Goal: Transaction & Acquisition: Purchase product/service

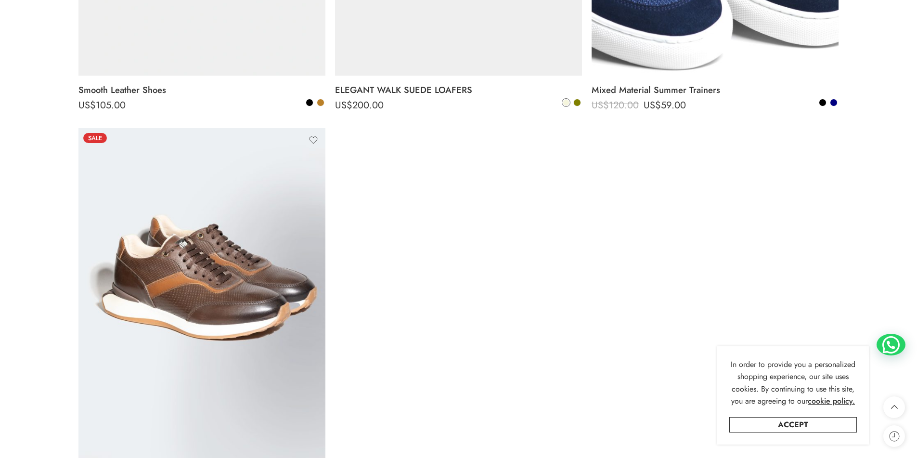
scroll to position [4412, 0]
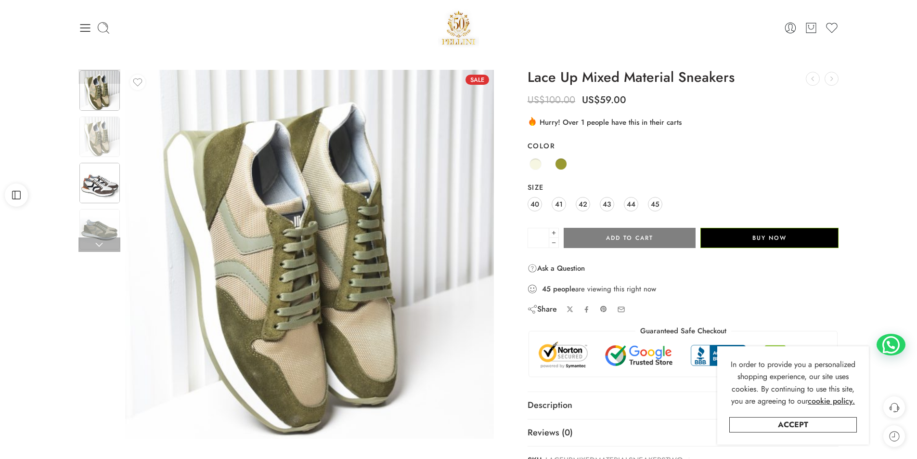
click at [102, 185] on img at bounding box center [99, 183] width 40 height 40
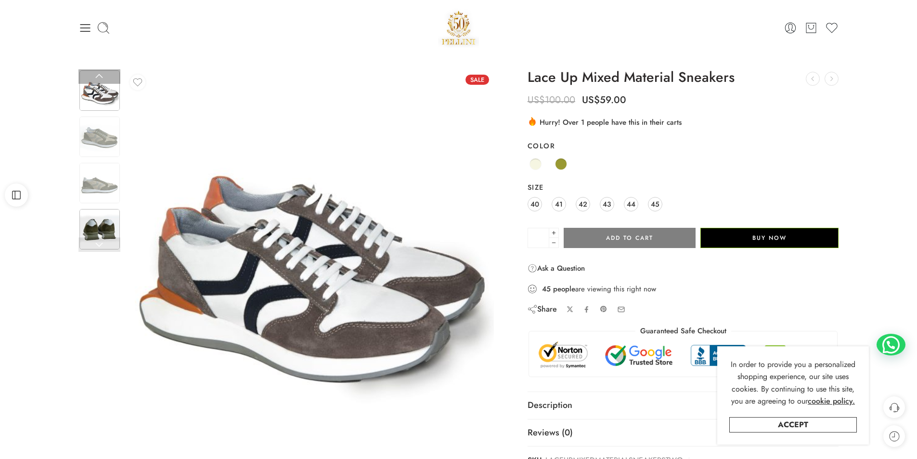
click at [101, 234] on img at bounding box center [99, 229] width 40 height 40
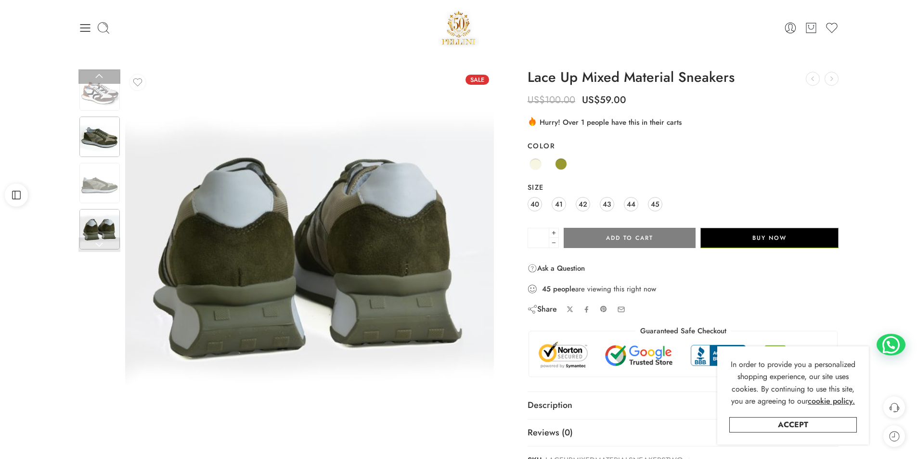
click at [101, 136] on img at bounding box center [99, 136] width 40 height 40
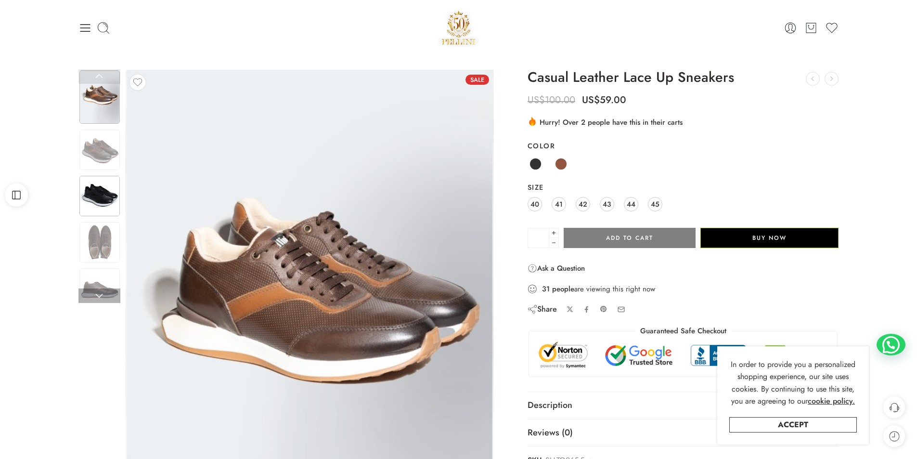
click at [106, 201] on img at bounding box center [99, 196] width 40 height 40
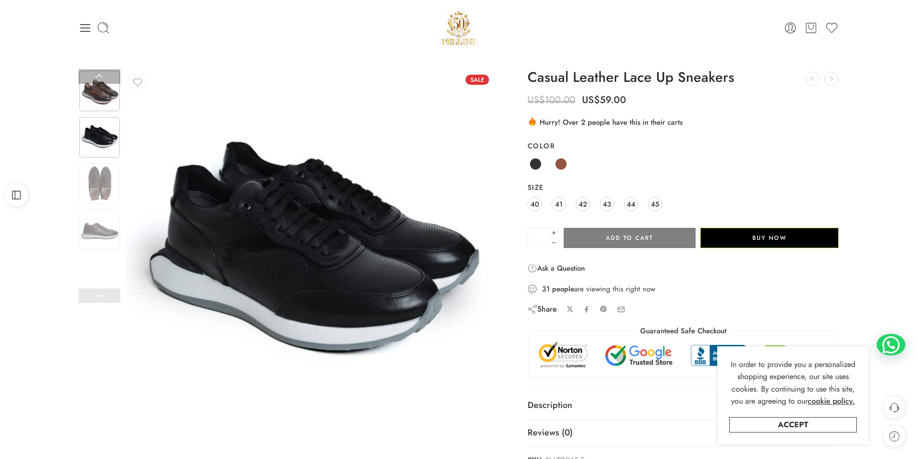
click at [103, 92] on img at bounding box center [99, 91] width 40 height 40
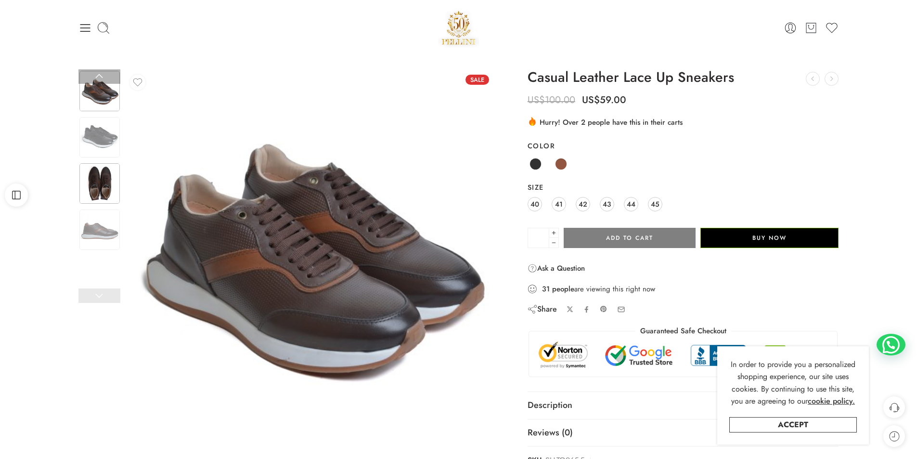
click at [93, 196] on img at bounding box center [99, 183] width 40 height 40
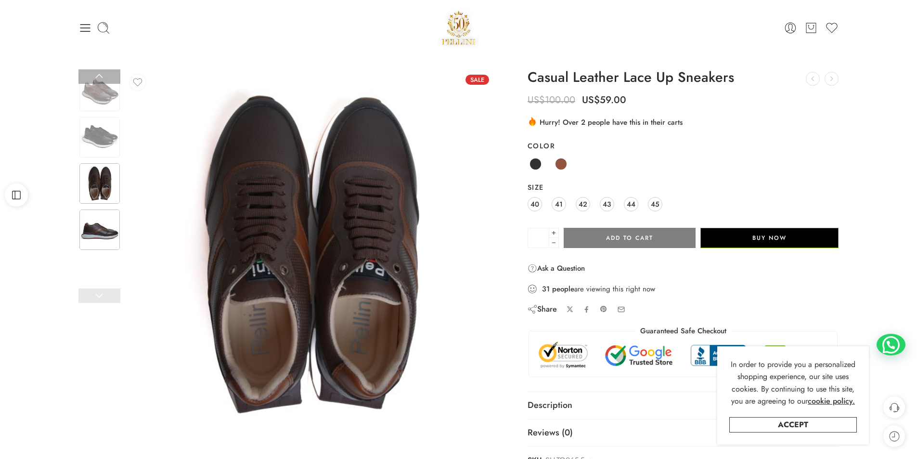
click at [97, 232] on img at bounding box center [99, 229] width 40 height 40
